Goal: Obtain resource: Download file/media

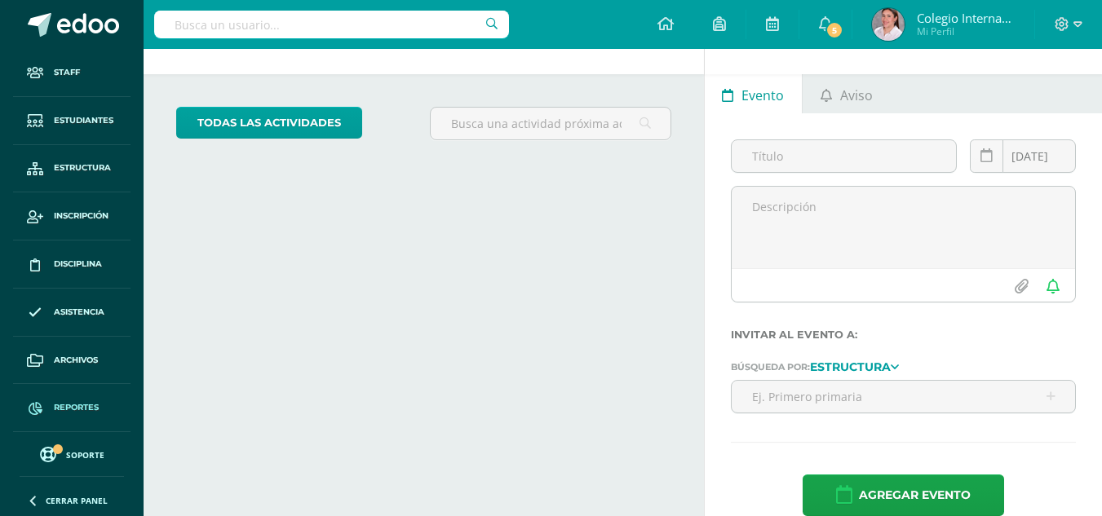
scroll to position [75, 0]
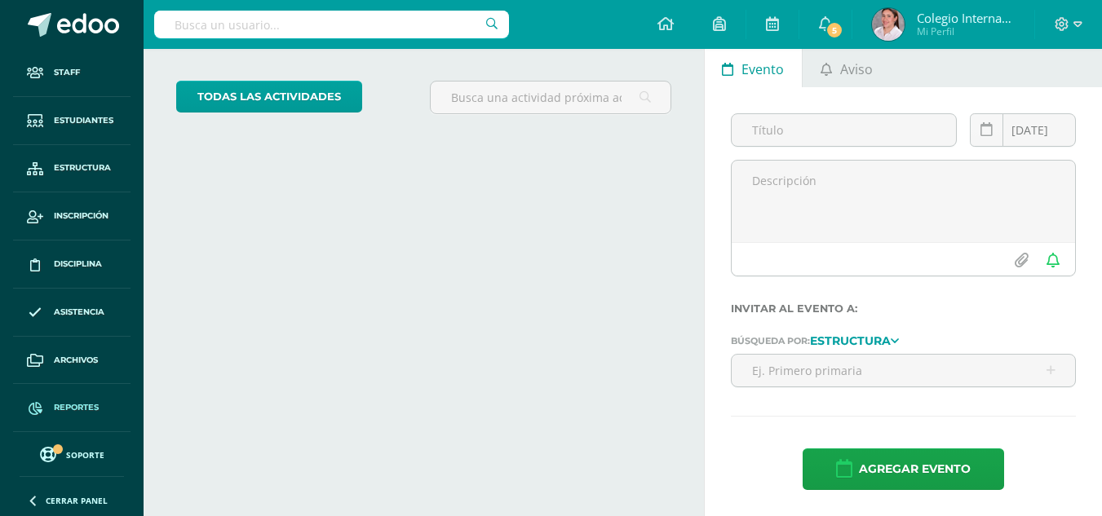
click at [91, 400] on link "Reportes" at bounding box center [71, 408] width 117 height 48
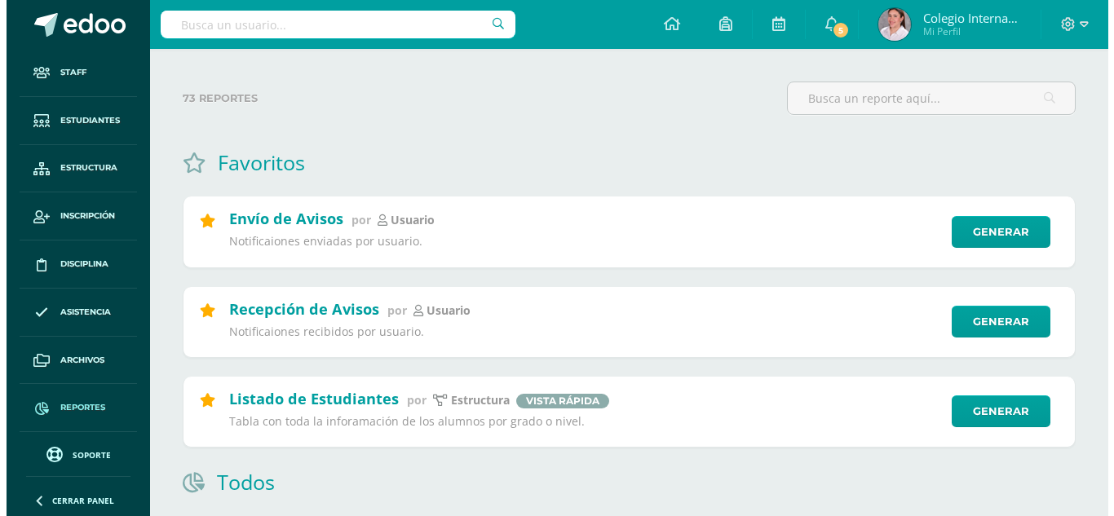
scroll to position [163, 0]
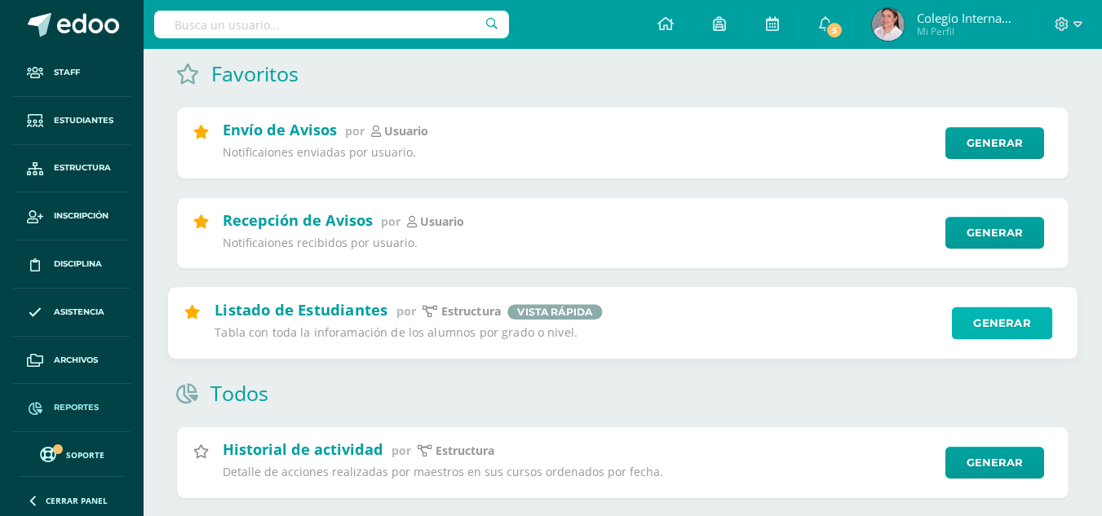
click at [1030, 326] on link "Generar" at bounding box center [1002, 323] width 100 height 33
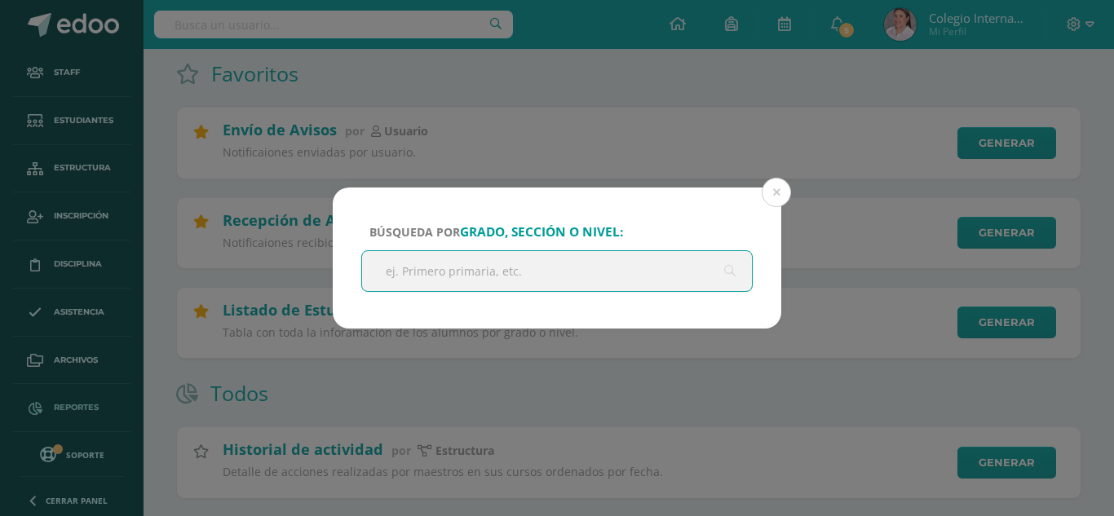
click at [467, 271] on input "text" at bounding box center [557, 271] width 390 height 40
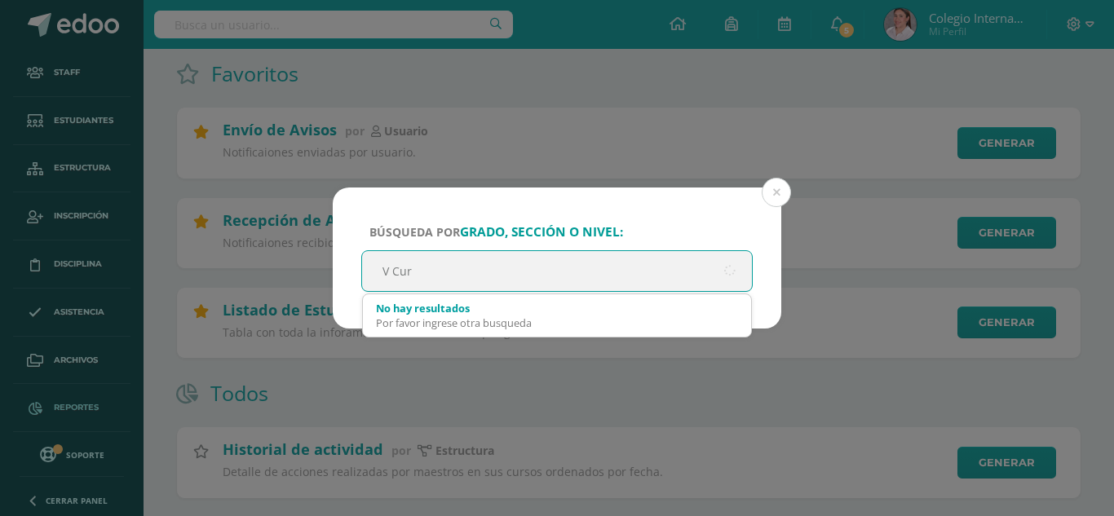
type input "V Curs"
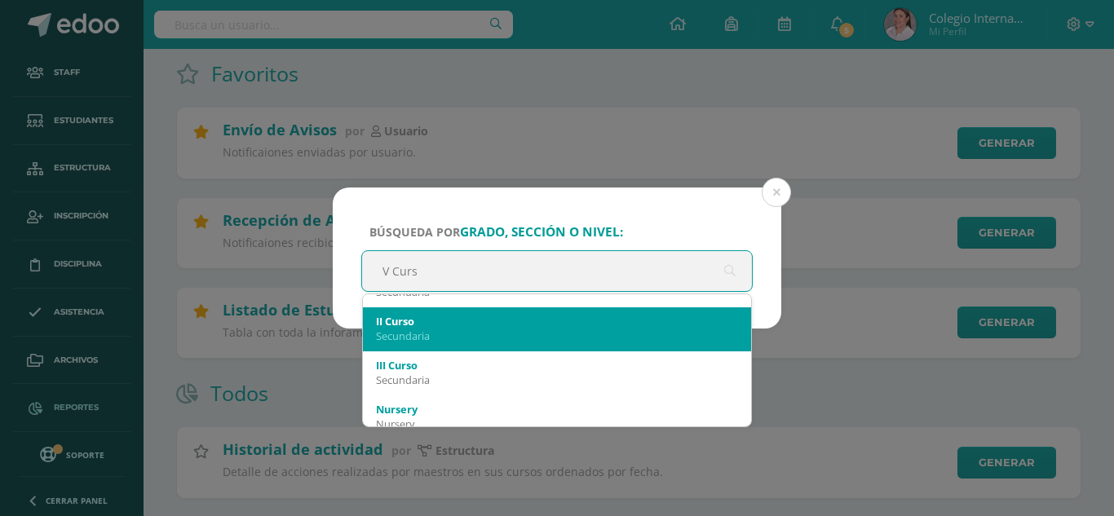
scroll to position [82, 0]
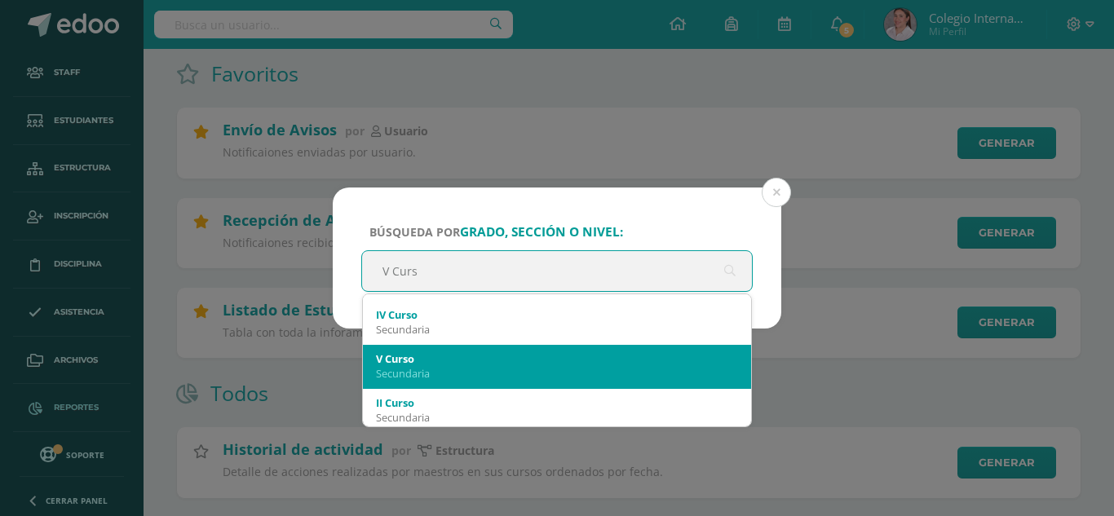
click at [454, 366] on div "Secundaria" at bounding box center [557, 373] width 362 height 15
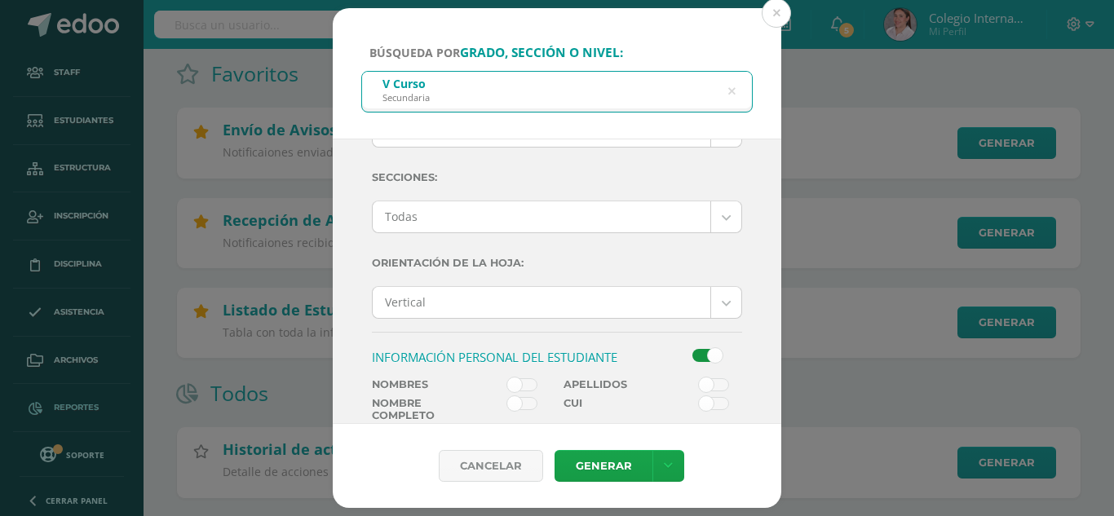
scroll to position [245, 0]
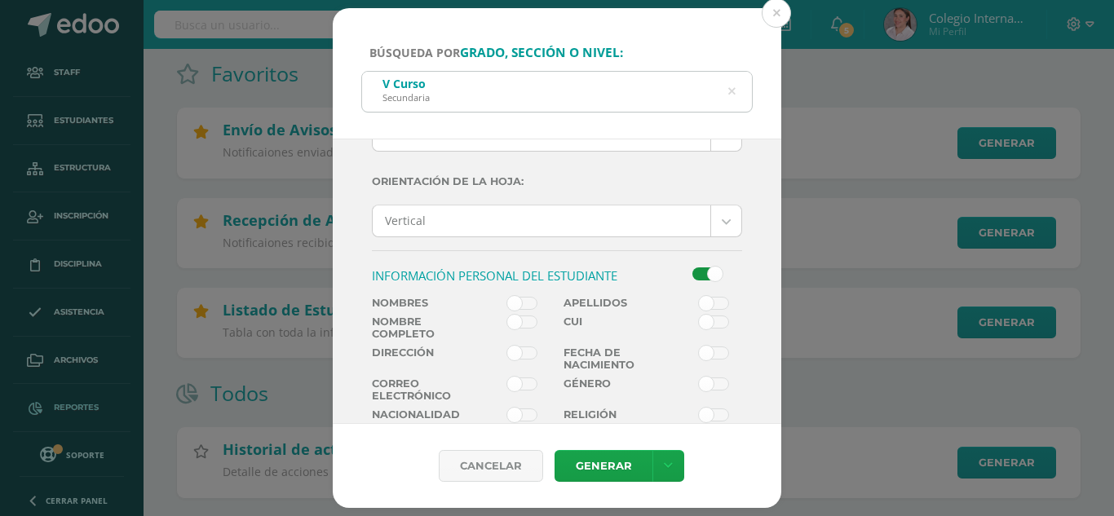
click at [700, 302] on span at bounding box center [714, 303] width 30 height 13
click at [0, 0] on input "checkbox" at bounding box center [0, 0] width 0 height 0
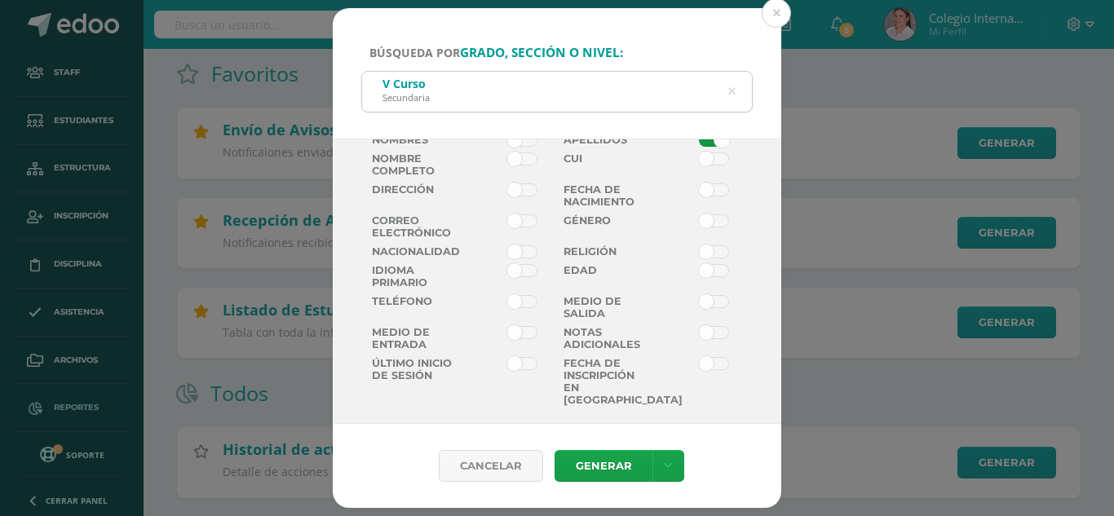
scroll to position [326, 0]
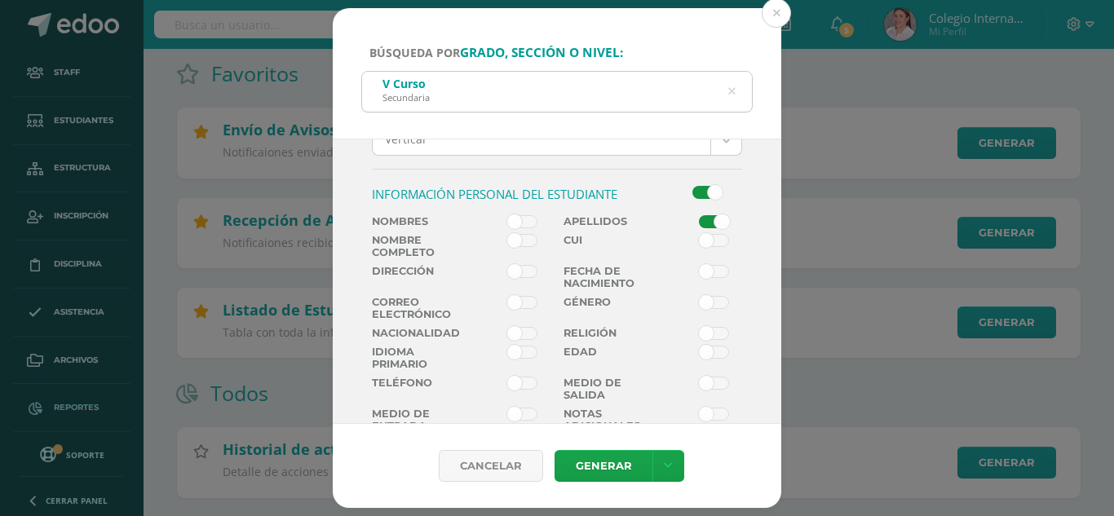
click at [521, 246] on span at bounding box center [522, 240] width 30 height 13
click at [0, 0] on input "checkbox" at bounding box center [0, 0] width 0 height 0
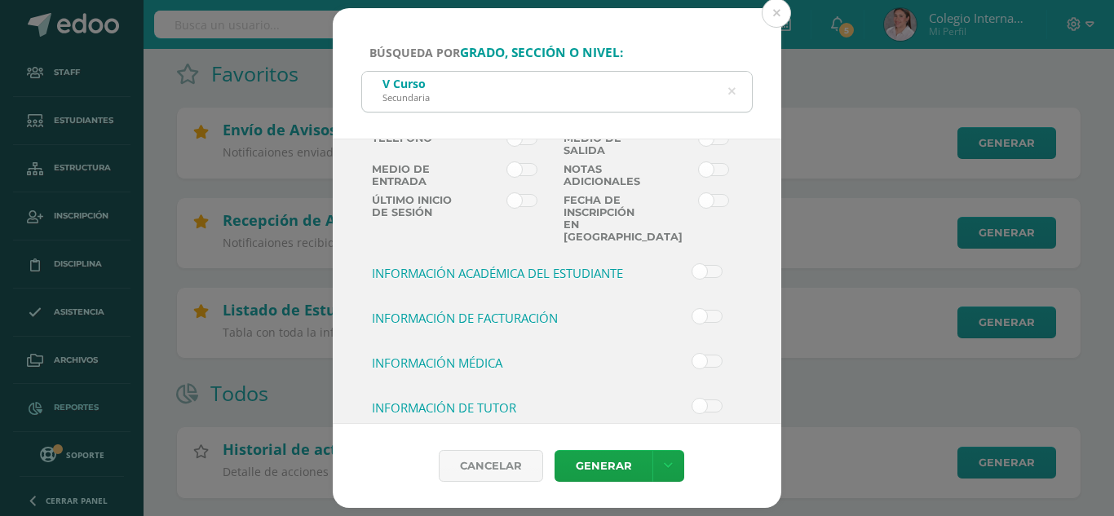
scroll to position [577, 0]
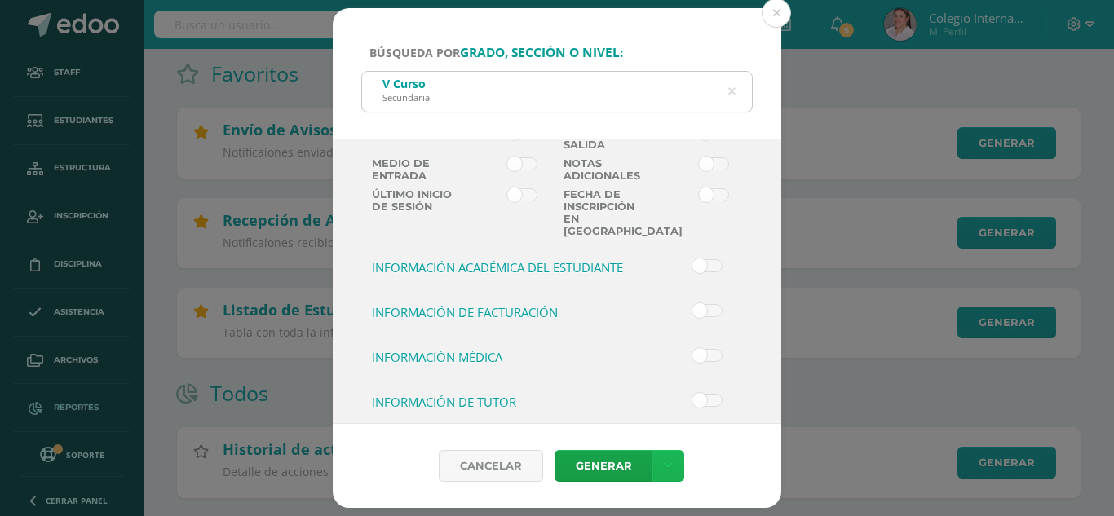
click at [671, 462] on link at bounding box center [669, 466] width 32 height 32
click at [687, 369] on link "Descargar como HTML" at bounding box center [668, 360] width 174 height 25
